Goal: Task Accomplishment & Management: Use online tool/utility

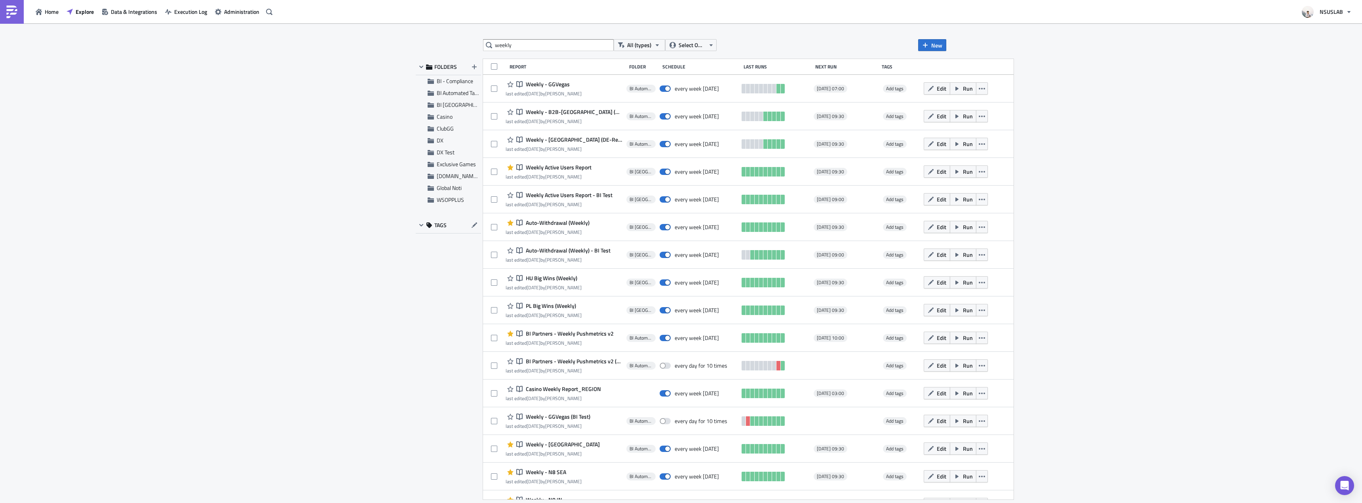
scroll to position [1151, 0]
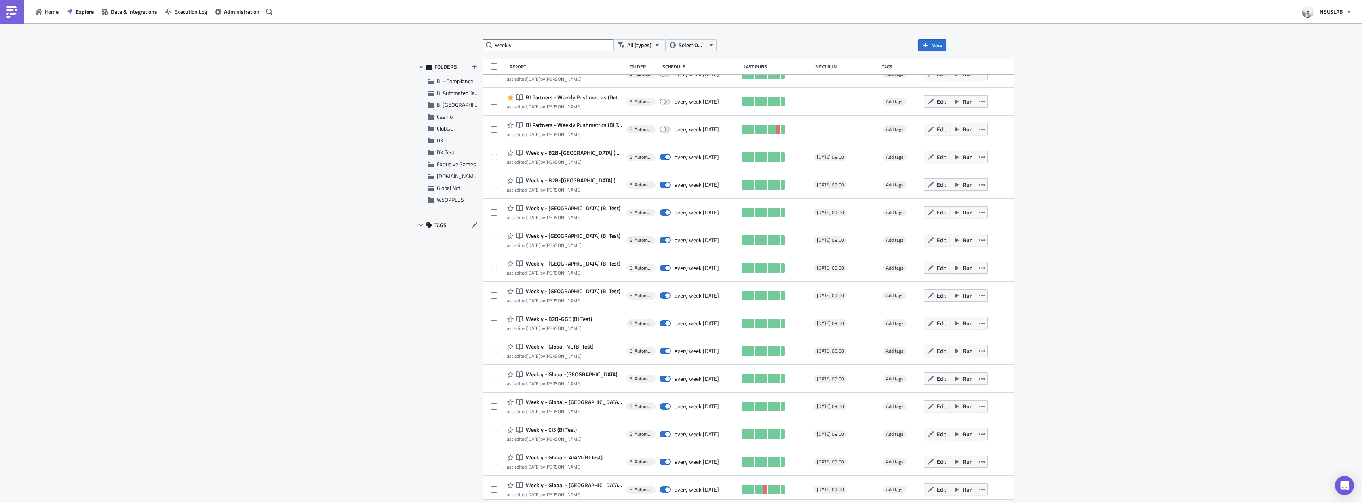
click at [554, 47] on input "weekly" at bounding box center [548, 45] width 131 height 12
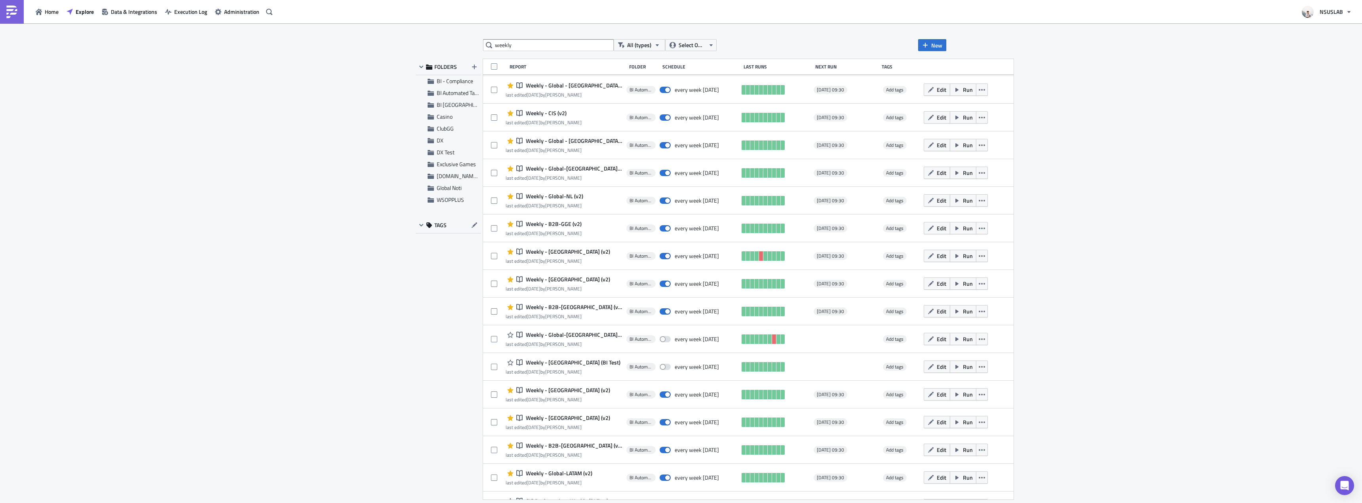
scroll to position [554, 0]
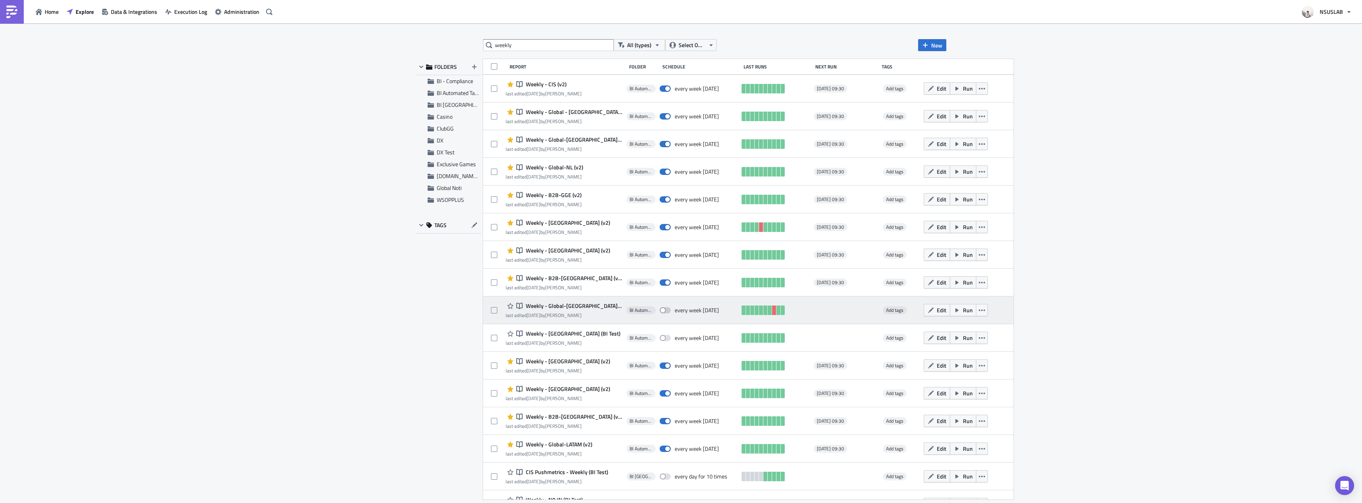
click at [660, 310] on span at bounding box center [665, 310] width 11 height 6
click at [661, 310] on input "checkbox" at bounding box center [663, 310] width 5 height 5
checkbox input "true"
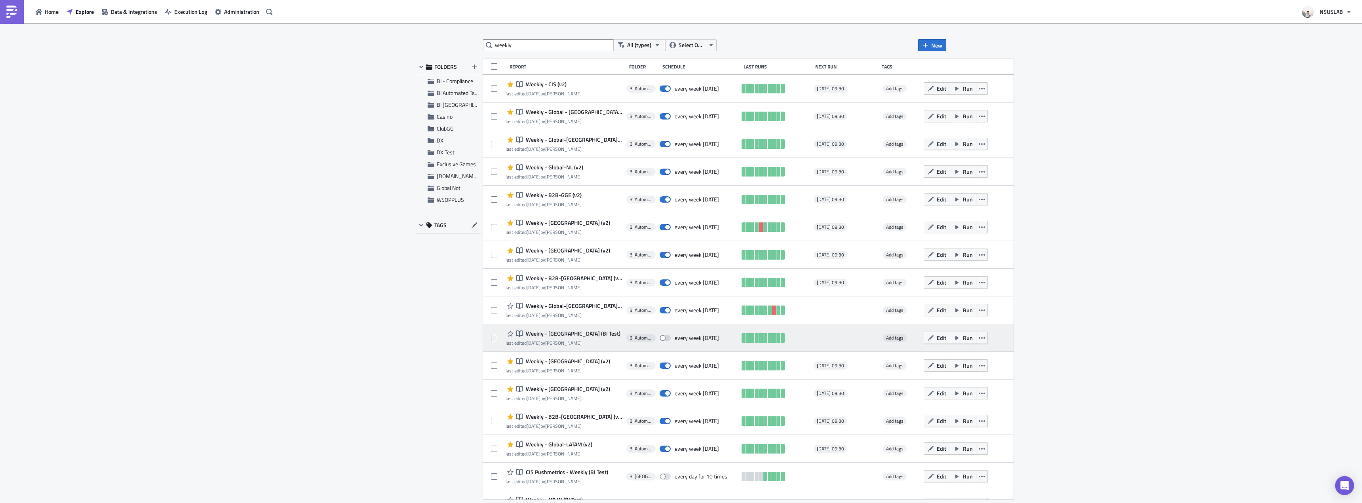
click at [657, 347] on div "Notebook Weekly - [GEOGRAPHIC_DATA] (BI Test) last edited [DATE] by [PERSON_NAM…" at bounding box center [748, 338] width 531 height 28
click at [660, 338] on span at bounding box center [665, 338] width 11 height 6
click at [661, 338] on input "checkbox" at bounding box center [663, 338] width 5 height 5
checkbox input "true"
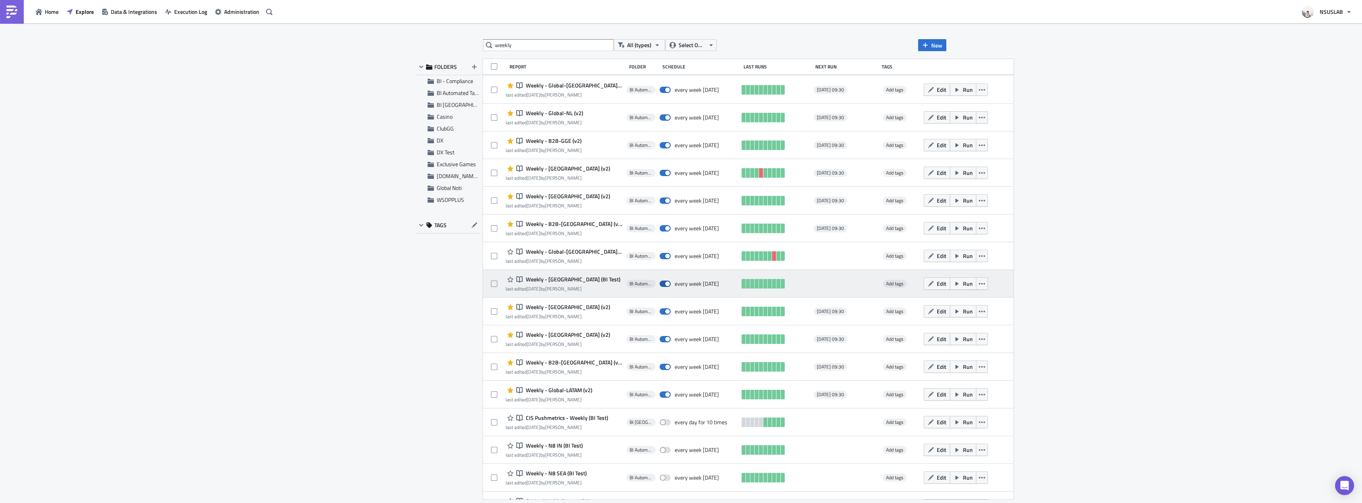
scroll to position [634, 0]
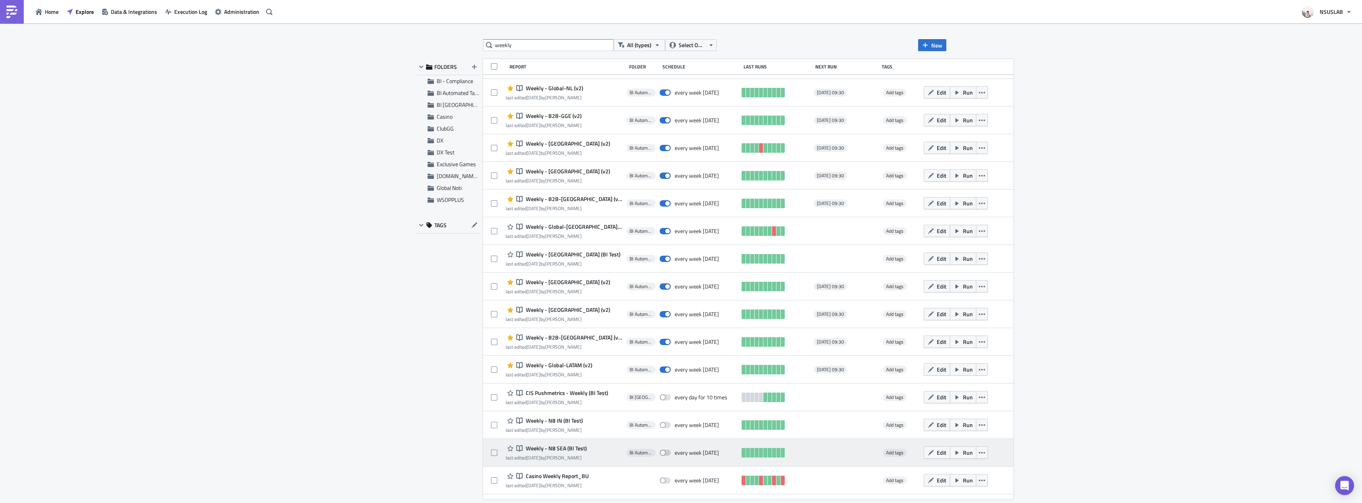
click at [660, 452] on span at bounding box center [665, 453] width 11 height 6
click at [661, 452] on input "checkbox" at bounding box center [663, 453] width 5 height 5
checkbox input "true"
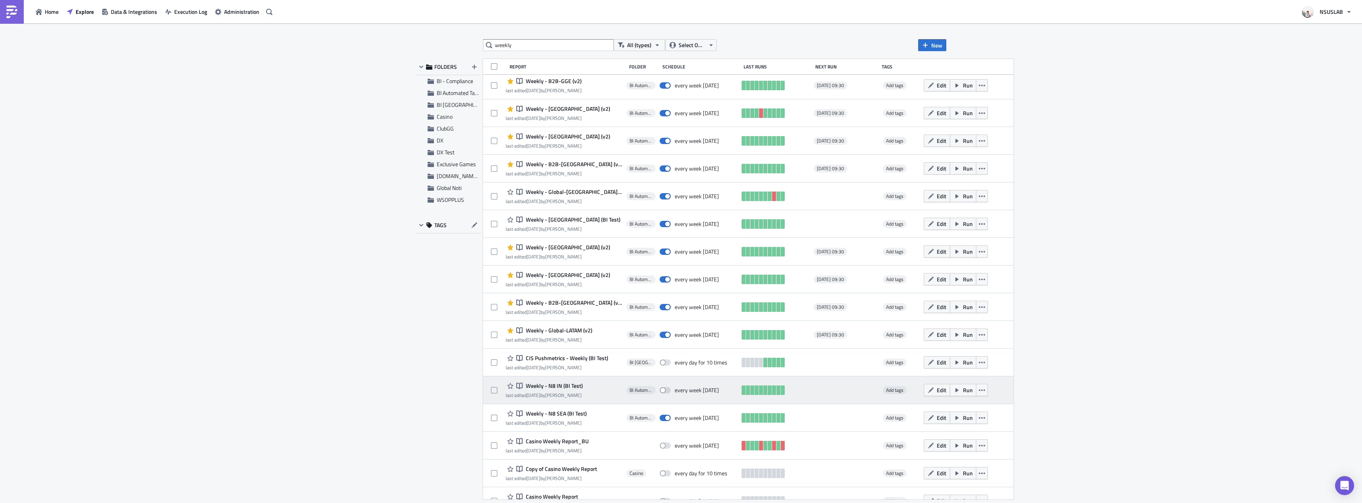
scroll to position [713, 0]
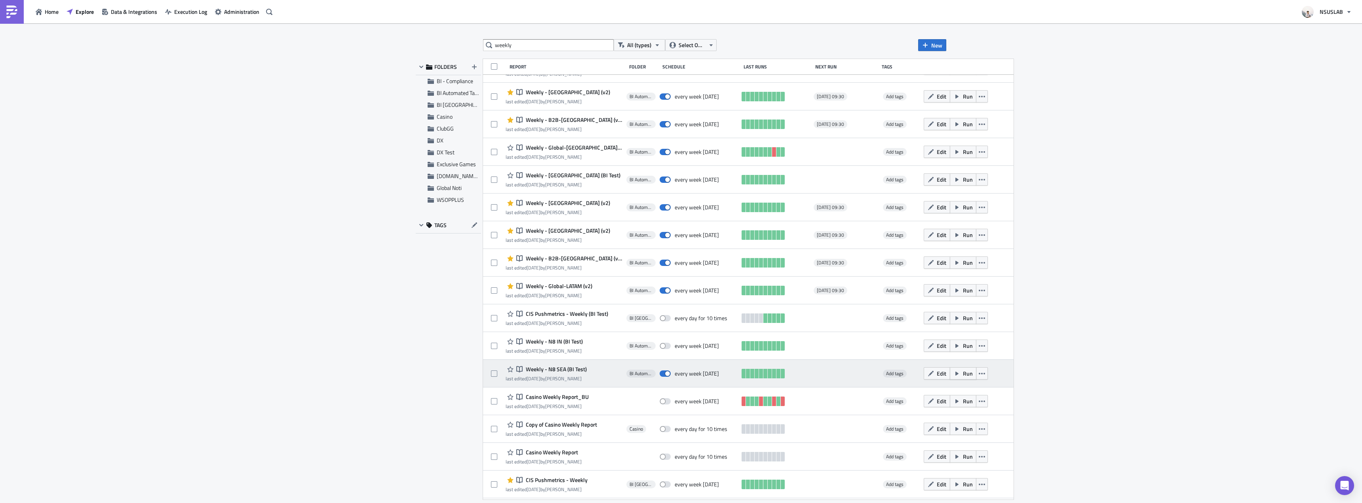
click at [950, 378] on button "Run" at bounding box center [963, 373] width 27 height 12
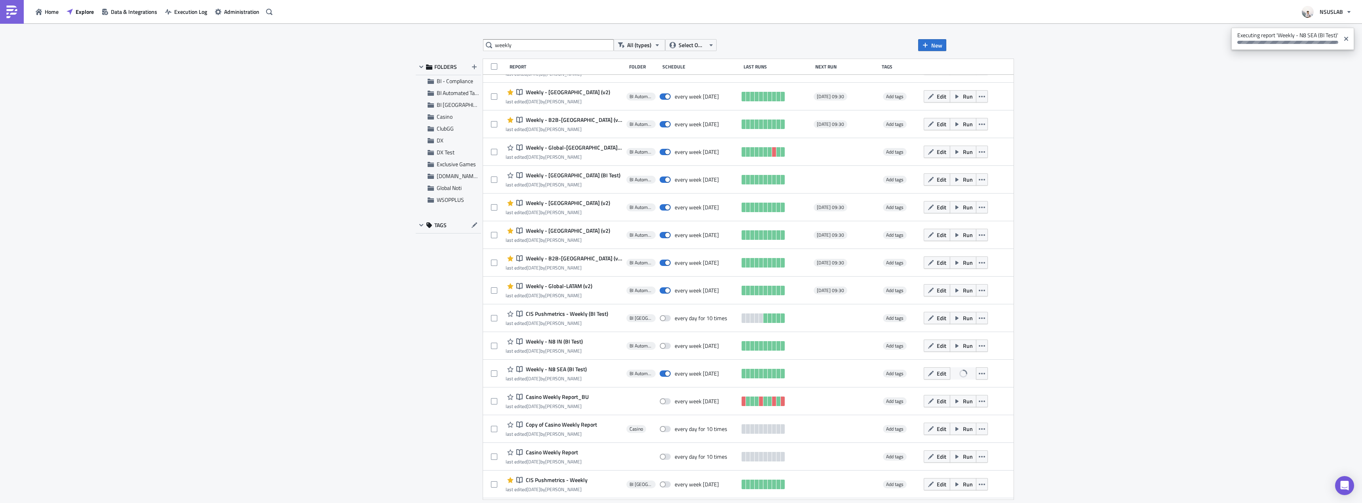
click at [1270, 224] on div "weekly All (types) Select Owner New FOLDERS BI - Compliance BI Automated Tablea…" at bounding box center [681, 263] width 1362 height 481
click at [1073, 381] on div "weekly All (types) Select Owner New FOLDERS BI - Compliance BI Automated Tablea…" at bounding box center [681, 263] width 1362 height 481
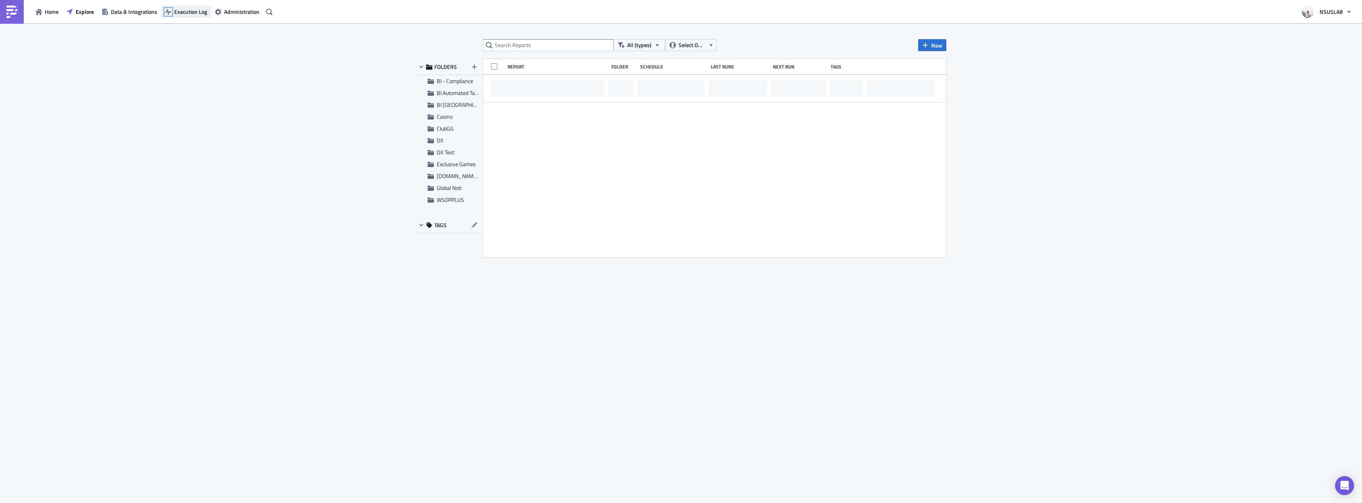
click at [171, 10] on icon "button" at bounding box center [168, 12] width 6 height 6
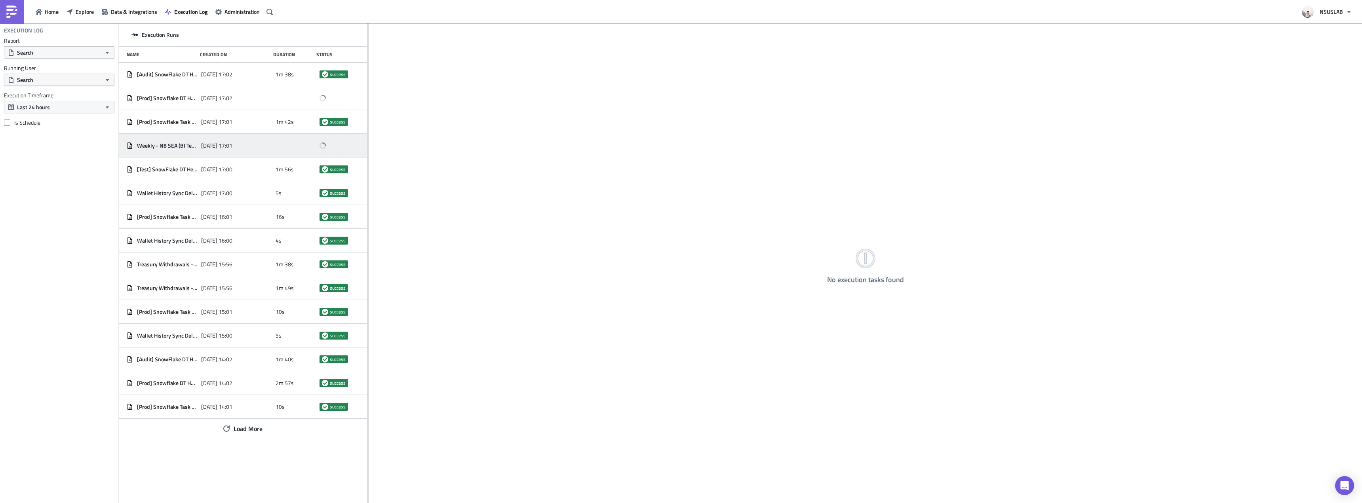
click at [202, 145] on span "2025-09-09 17:01" at bounding box center [216, 145] width 31 height 7
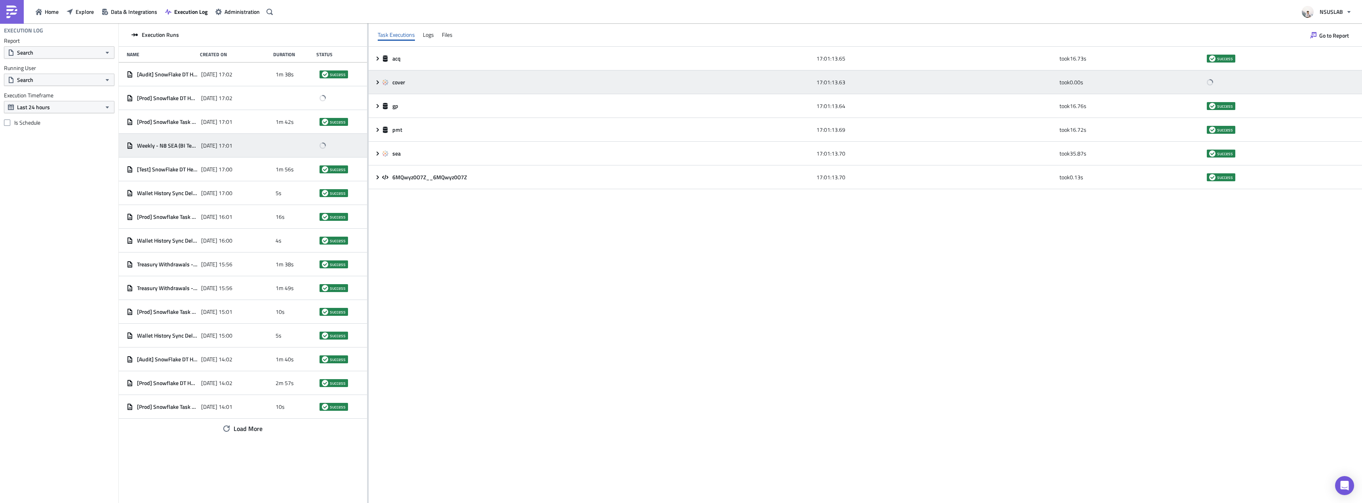
click at [669, 83] on div "cover" at bounding box center [597, 82] width 430 height 7
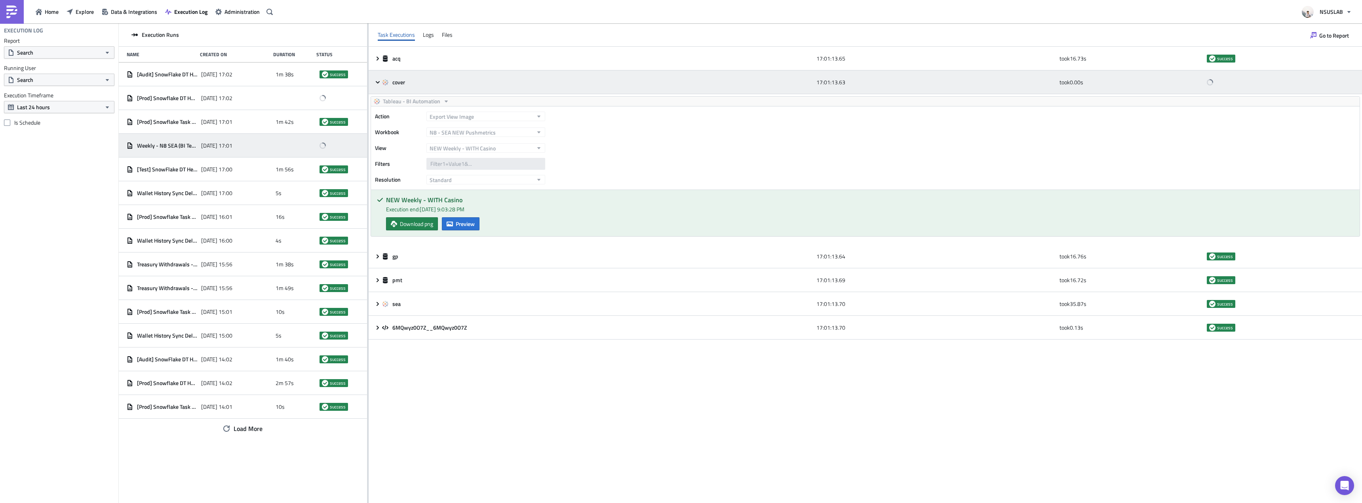
click at [441, 82] on div "cover" at bounding box center [597, 82] width 430 height 7
